Goal: Complete application form

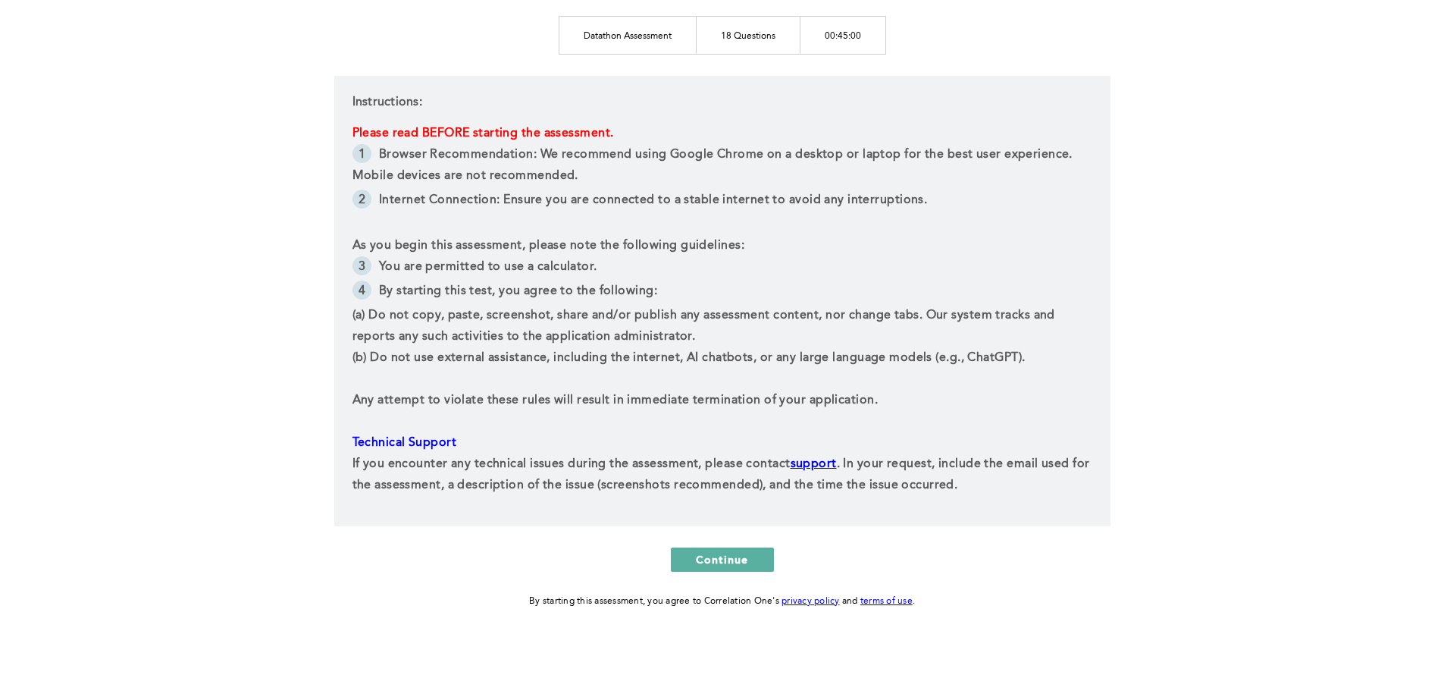
scroll to position [234, 0]
click at [724, 558] on span "Continue" at bounding box center [722, 558] width 53 height 14
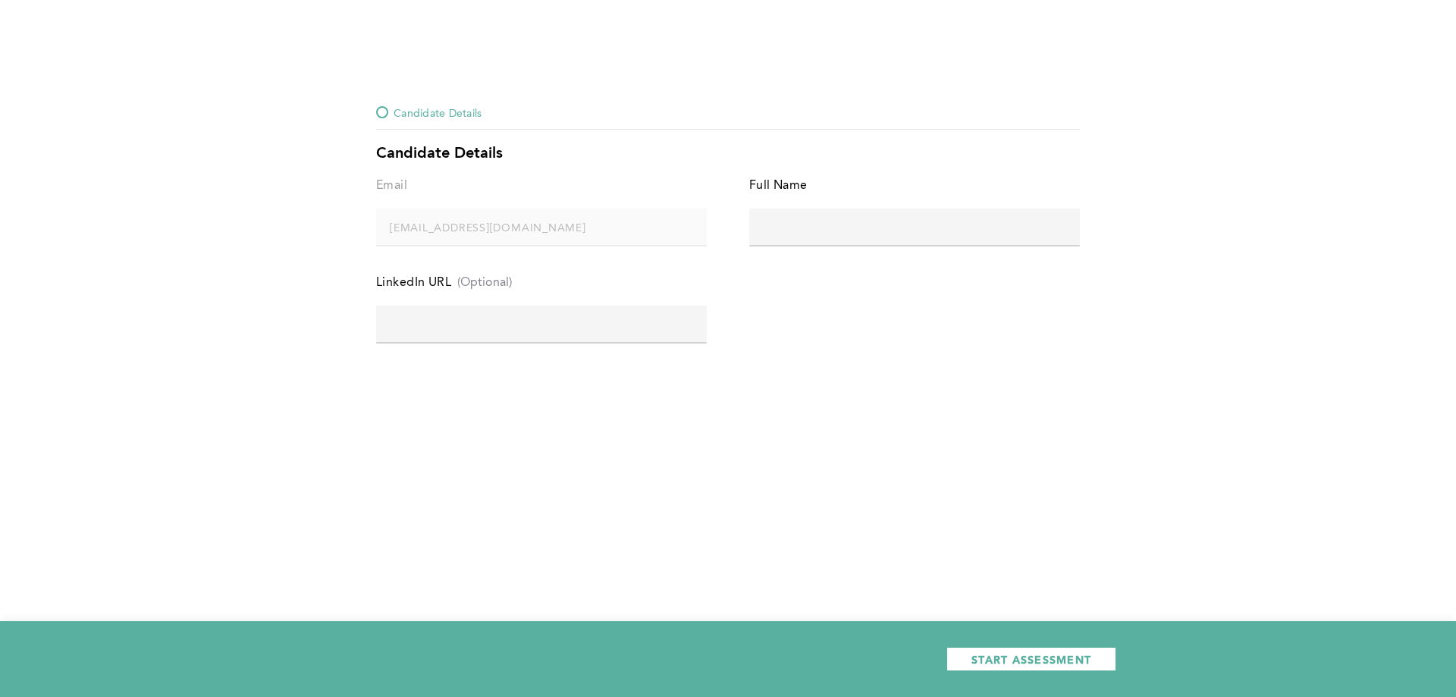
click at [797, 241] on input "text" at bounding box center [914, 226] width 331 height 36
type input "[PERSON_NAME]"
click at [626, 305] on div "LinkedIn URL (Optional)" at bounding box center [541, 288] width 331 height 33
click at [619, 321] on input "text" at bounding box center [541, 324] width 331 height 36
paste input "Which one of the following are some of our minimum enrollment requirements?"
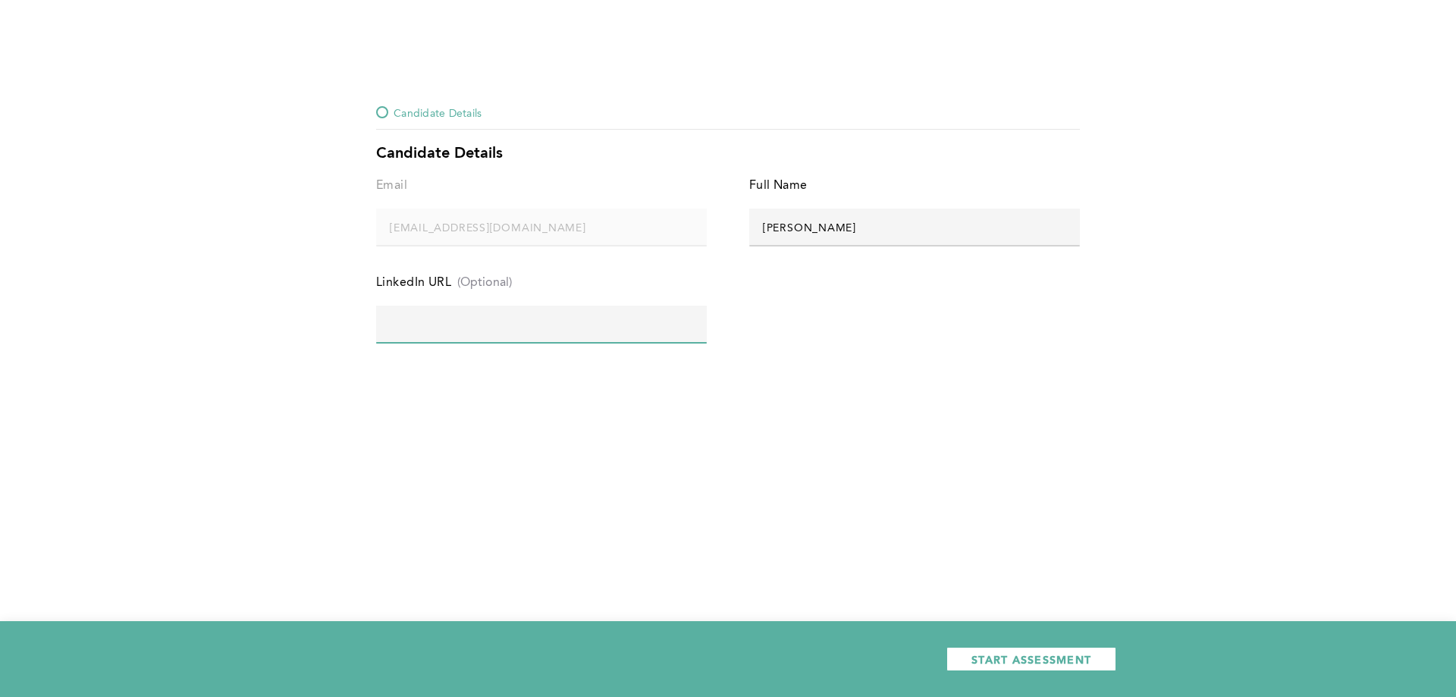
type input "Which one of the following are some of our minimum enrollment requirements?"
click at [584, 310] on input "Which one of the following are some of our minimum enrollment requirements?" at bounding box center [541, 324] width 331 height 36
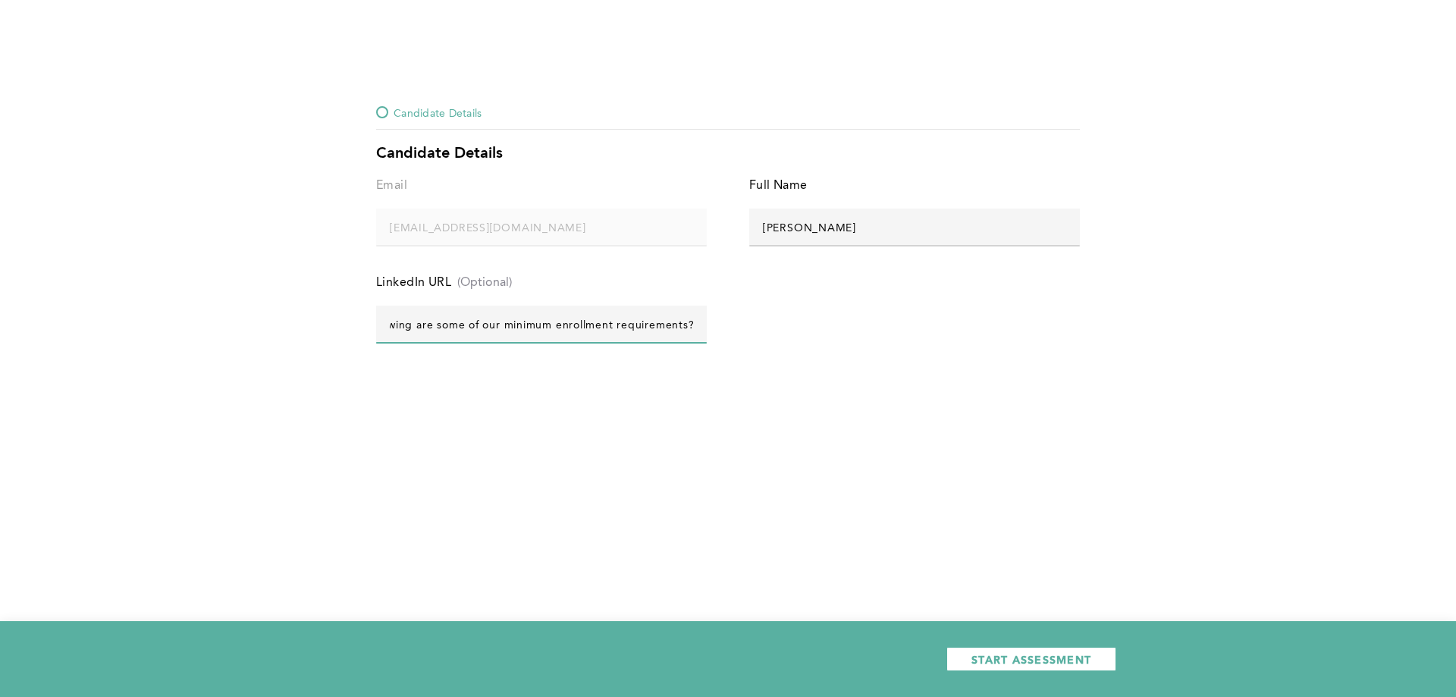
click at [584, 310] on input "Which one of the following are some of our minimum enrollment requirements?" at bounding box center [541, 324] width 331 height 36
paste input "[URL][DOMAIN_NAME]"
type input "[URL][DOMAIN_NAME]"
click at [1018, 656] on span "START ASSESSMENT" at bounding box center [1031, 659] width 120 height 14
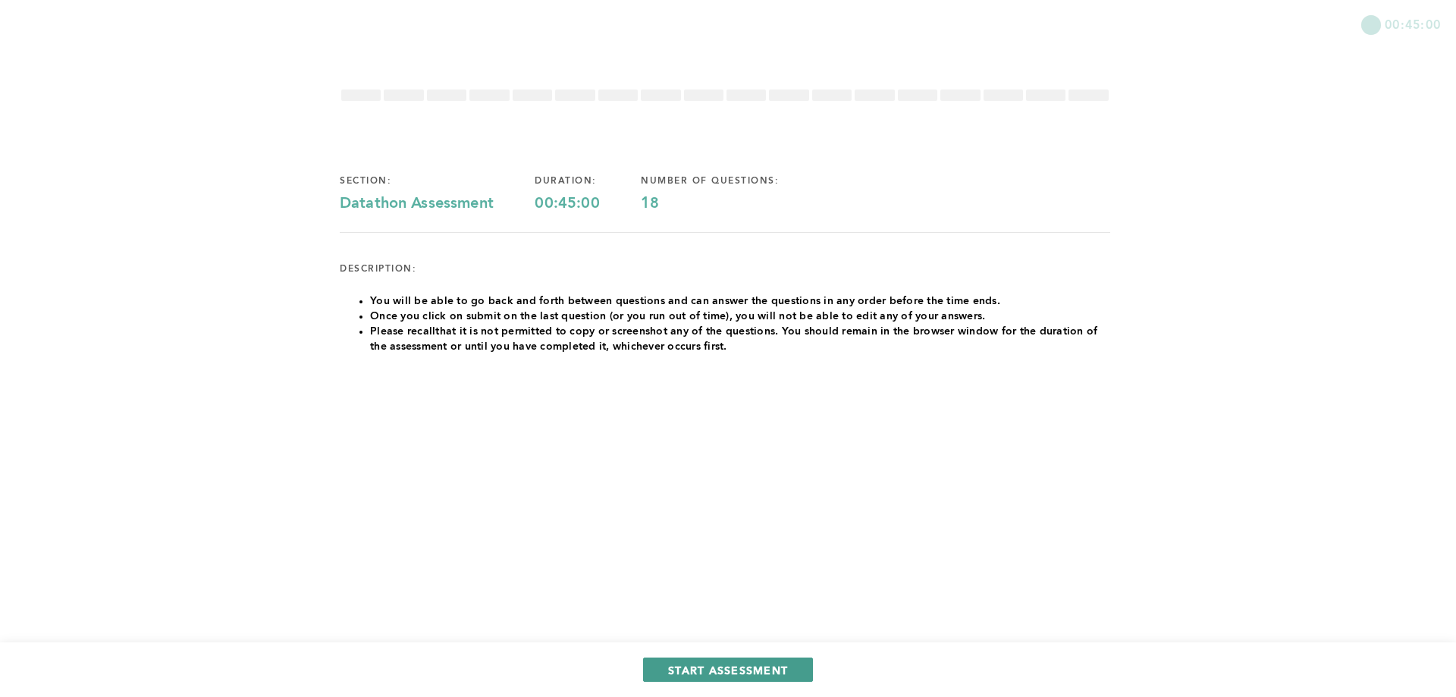
click at [757, 673] on span "START ASSESSMENT" at bounding box center [728, 670] width 120 height 14
